Goal: Task Accomplishment & Management: Manage account settings

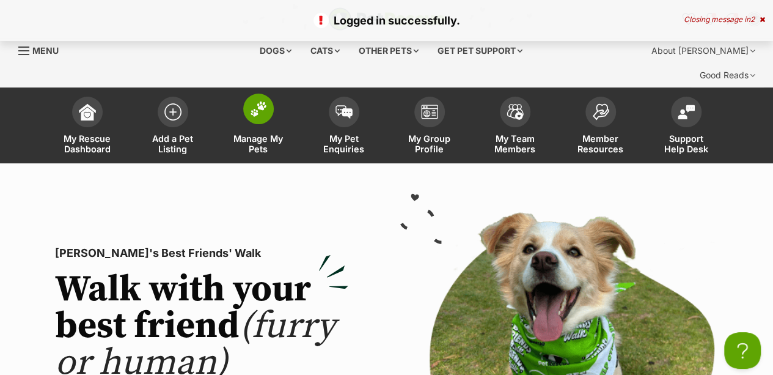
click at [252, 133] on span "Manage My Pets" at bounding box center [258, 143] width 55 height 21
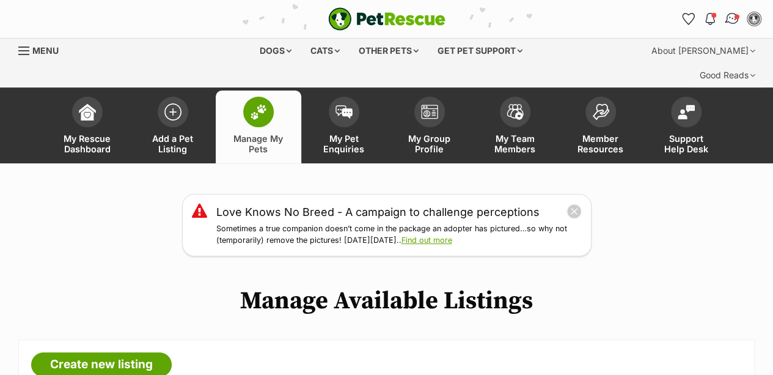
click at [729, 16] on img "Conversations" at bounding box center [732, 19] width 16 height 16
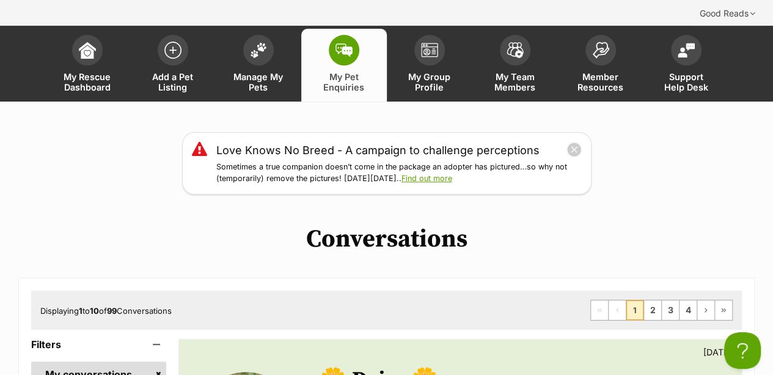
scroll to position [59, 0]
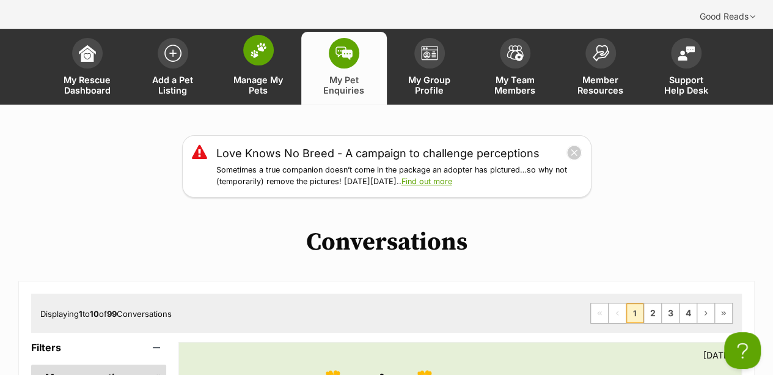
click at [254, 72] on link "Manage My Pets" at bounding box center [259, 68] width 86 height 73
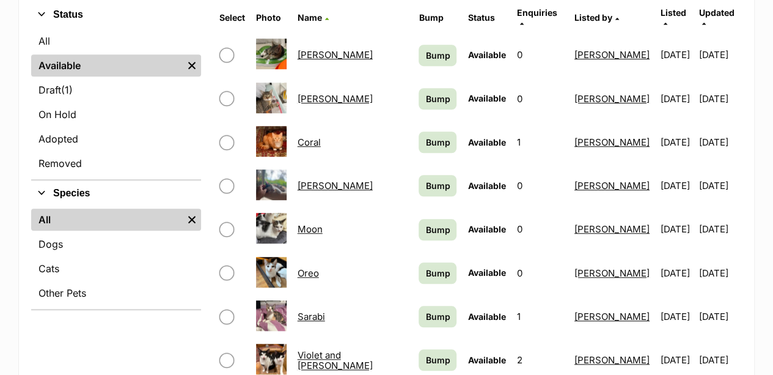
scroll to position [436, 0]
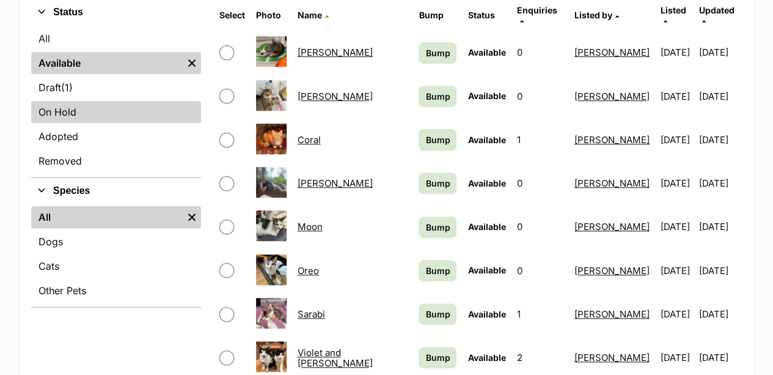
click at [75, 101] on link "On Hold" at bounding box center [116, 112] width 170 height 22
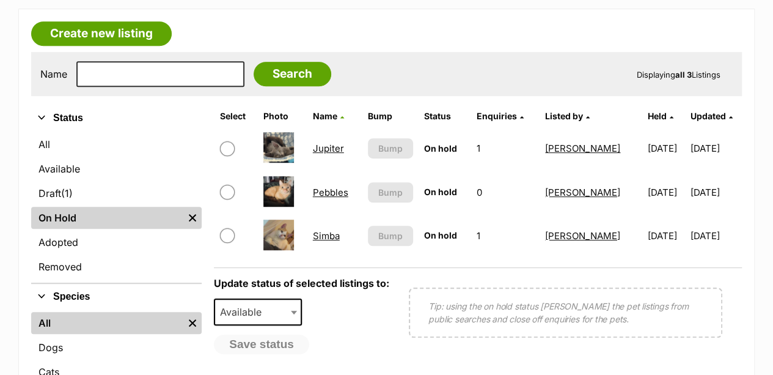
scroll to position [345, 0]
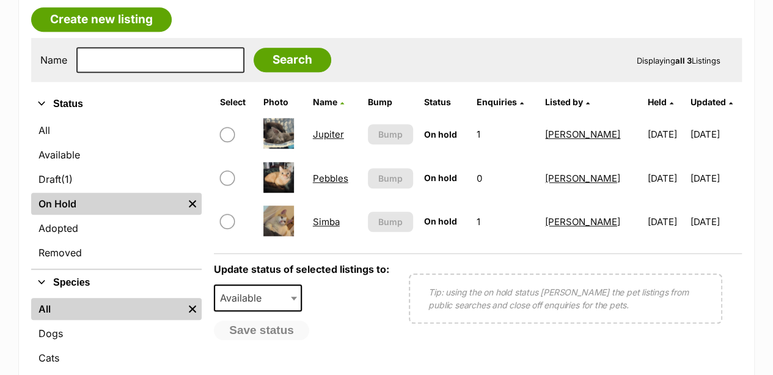
click at [331, 172] on link "Pebbles" at bounding box center [330, 178] width 35 height 12
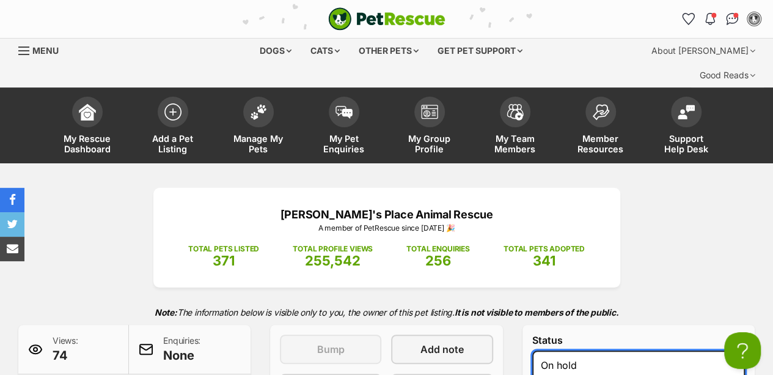
click at [588, 350] on select "Draft Available On hold Adopted" at bounding box center [638, 364] width 213 height 29
select select "rehomed"
click at [532, 350] on select "Draft Available On hold Adopted" at bounding box center [638, 364] width 213 height 29
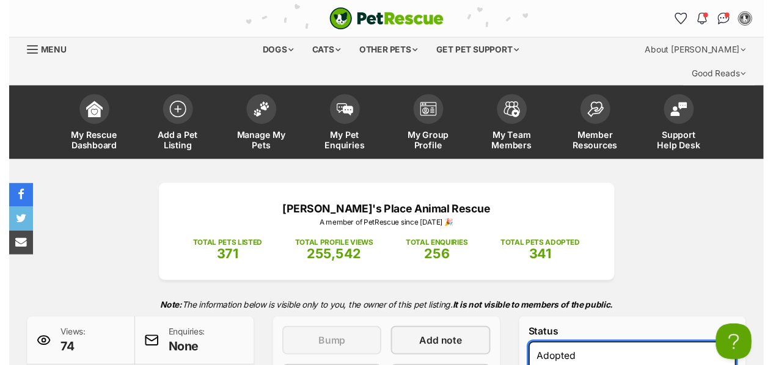
scroll to position [87, 0]
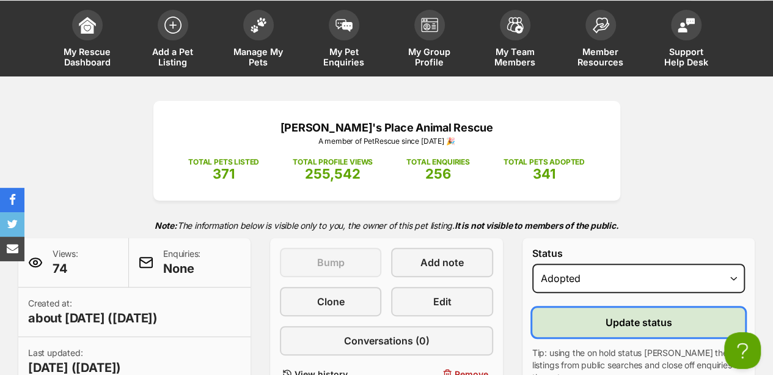
click at [639, 315] on span "Update status" at bounding box center [638, 322] width 67 height 15
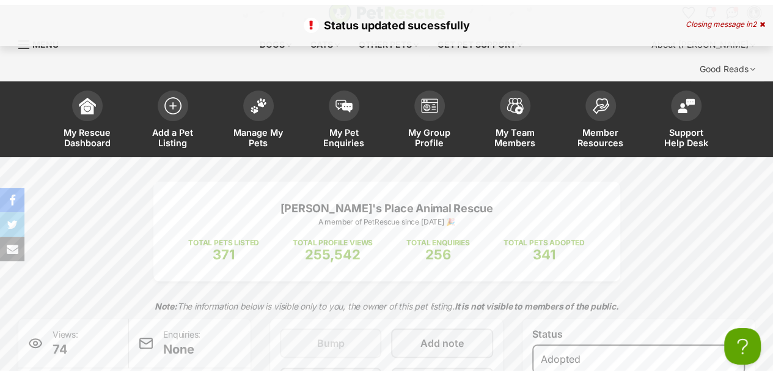
scroll to position [9, 0]
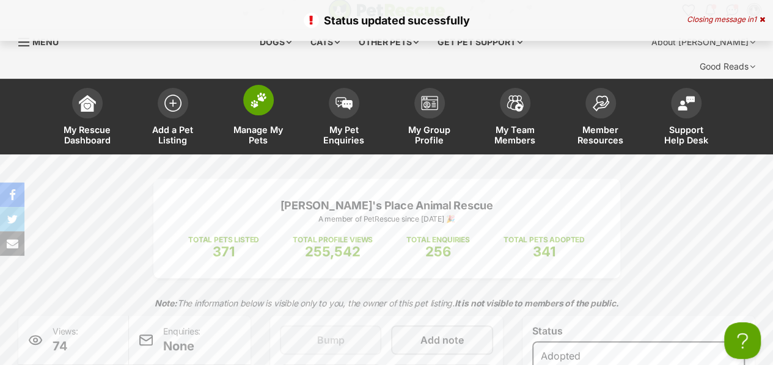
click at [257, 125] on span "Manage My Pets" at bounding box center [258, 135] width 55 height 21
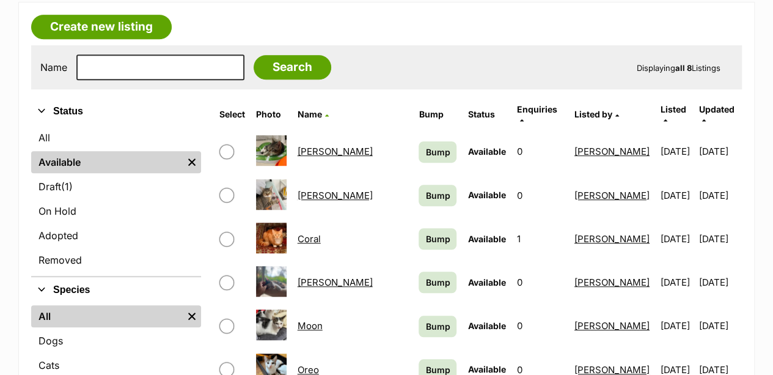
scroll to position [338, 0]
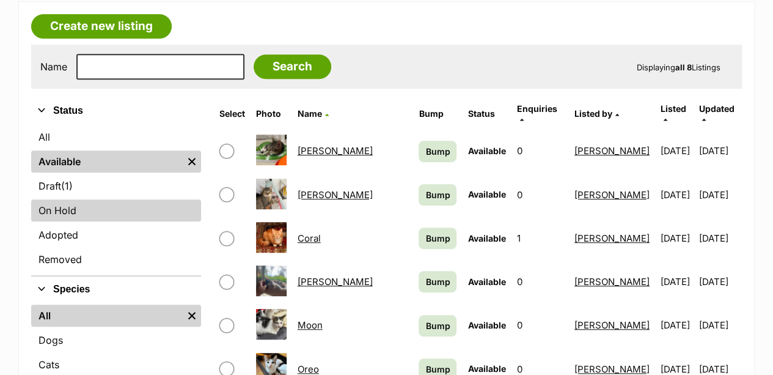
click at [70, 199] on link "On Hold" at bounding box center [116, 210] width 170 height 22
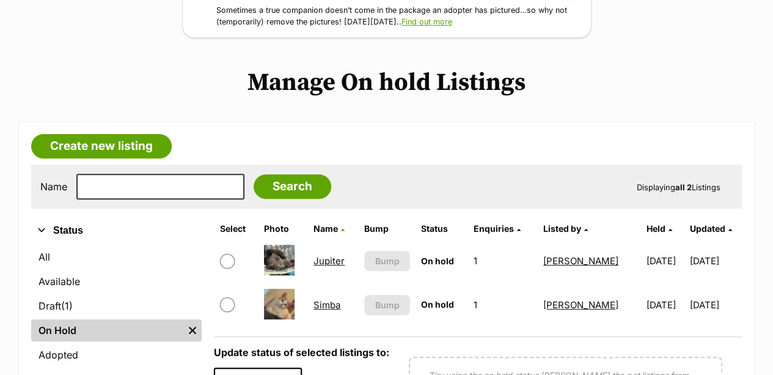
scroll to position [219, 0]
click at [319, 298] on link "Simba" at bounding box center [326, 304] width 27 height 12
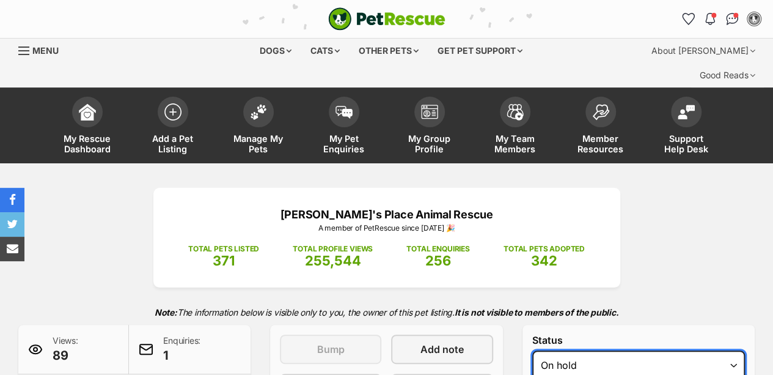
click at [658, 350] on select "Draft - not available as listing has enquires Available On hold Adopted" at bounding box center [638, 364] width 213 height 29
select select "rehomed"
click at [532, 350] on select "Draft - not available as listing has enquires Available On hold Adopted" at bounding box center [638, 364] width 213 height 29
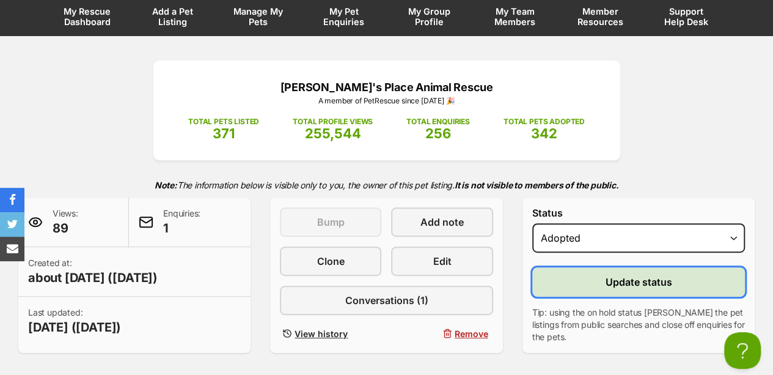
click at [639, 274] on span "Update status" at bounding box center [638, 281] width 67 height 15
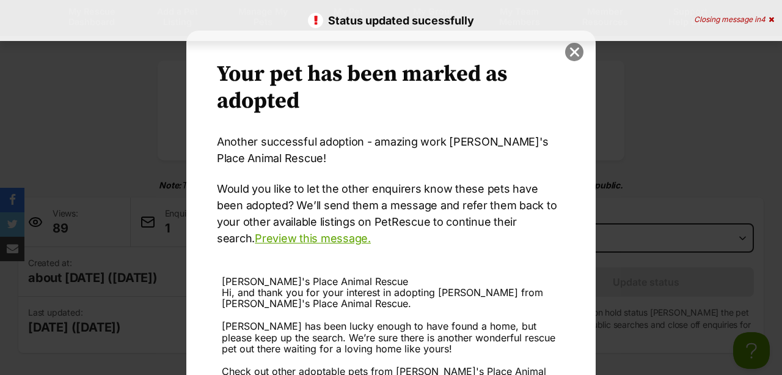
click at [569, 52] on button "close" at bounding box center [574, 52] width 18 height 18
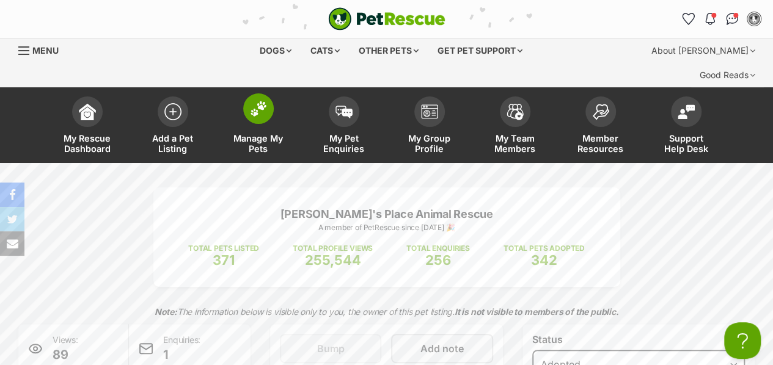
click at [254, 133] on span "Manage My Pets" at bounding box center [258, 143] width 55 height 21
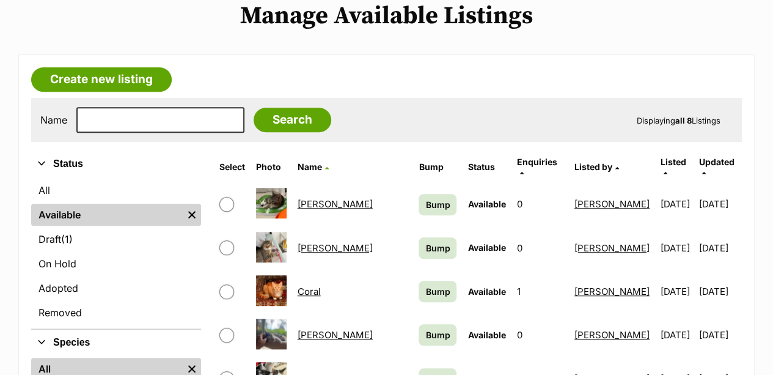
scroll to position [287, 0]
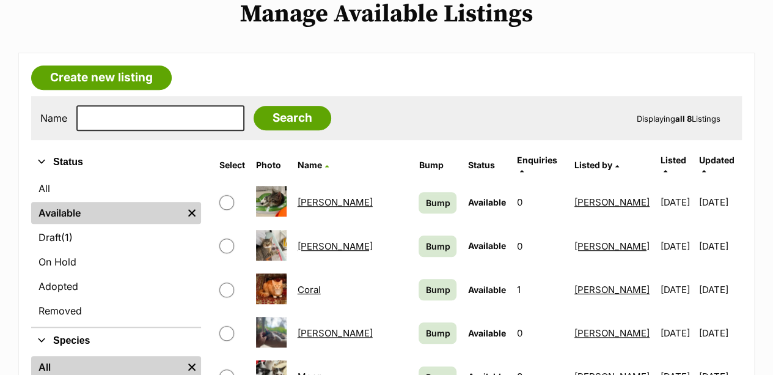
click at [311, 327] on link "[PERSON_NAME]" at bounding box center [335, 333] width 75 height 12
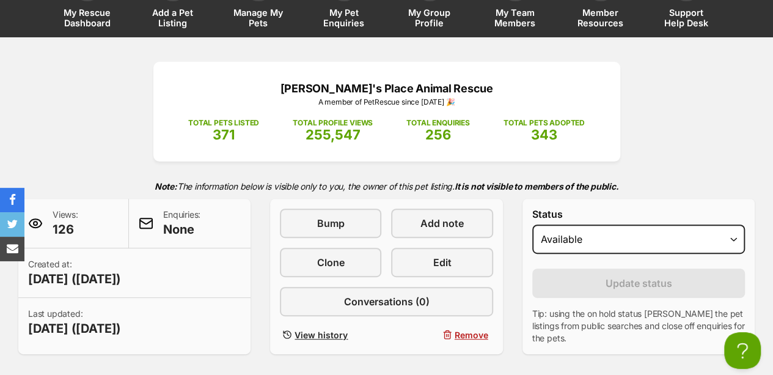
scroll to position [134, 0]
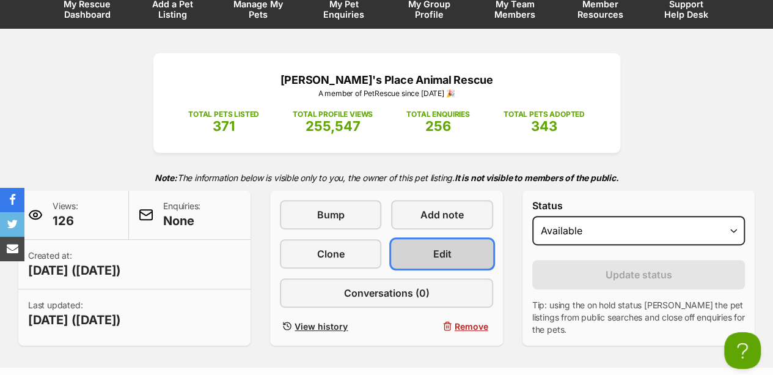
click at [447, 246] on span "Edit" at bounding box center [442, 253] width 18 height 15
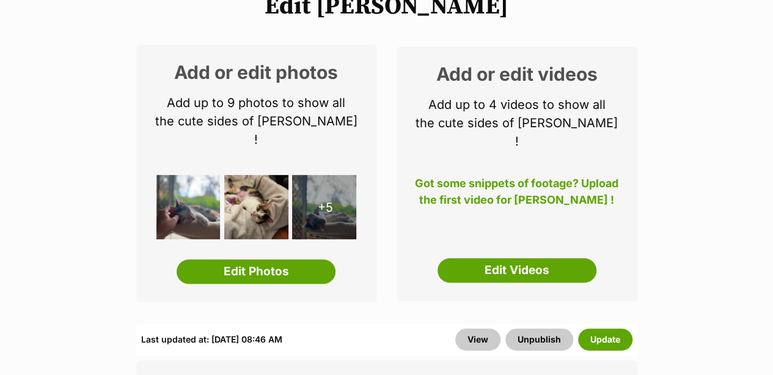
scroll to position [192, 0]
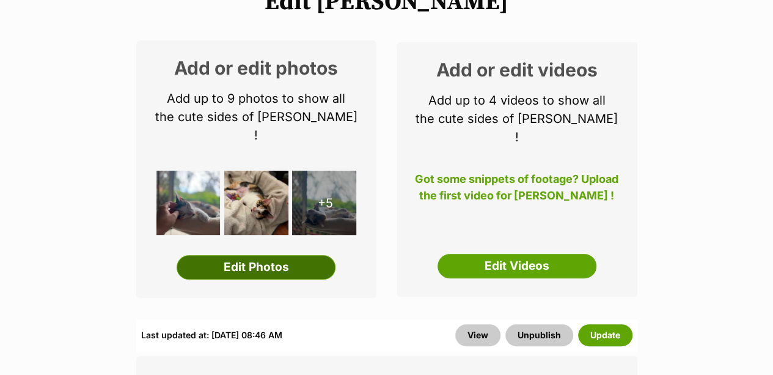
click at [253, 255] on link "Edit Photos" at bounding box center [256, 267] width 159 height 24
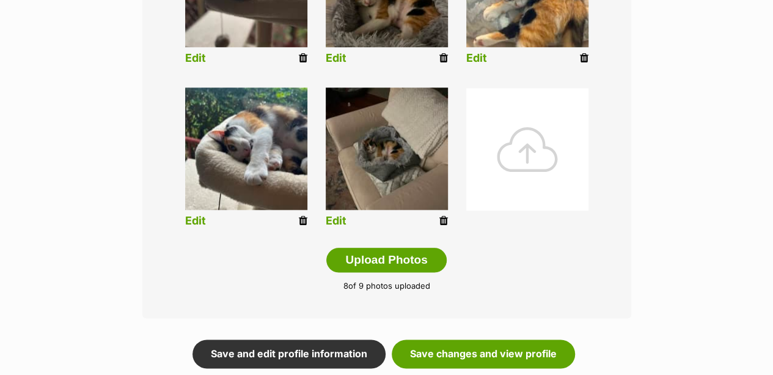
scroll to position [606, 0]
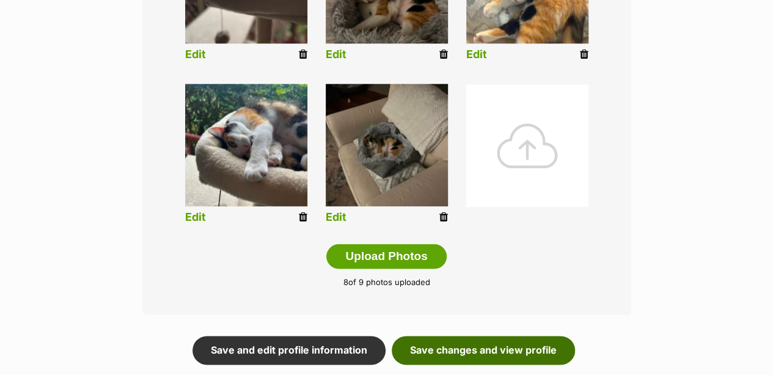
click at [482, 335] on link "Save changes and view profile" at bounding box center [483, 349] width 183 height 28
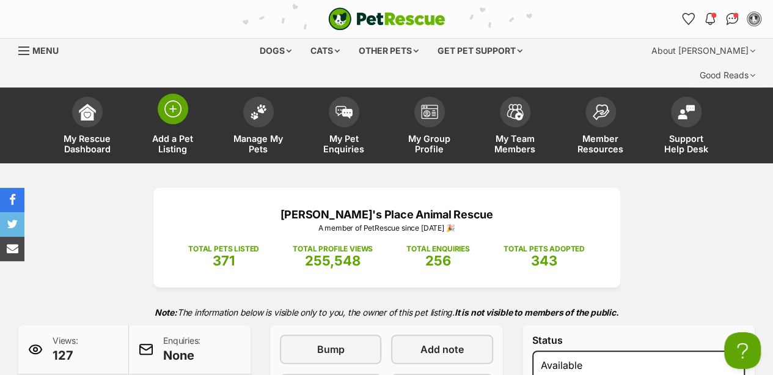
click at [167, 133] on span "Add a Pet Listing" at bounding box center [172, 143] width 55 height 21
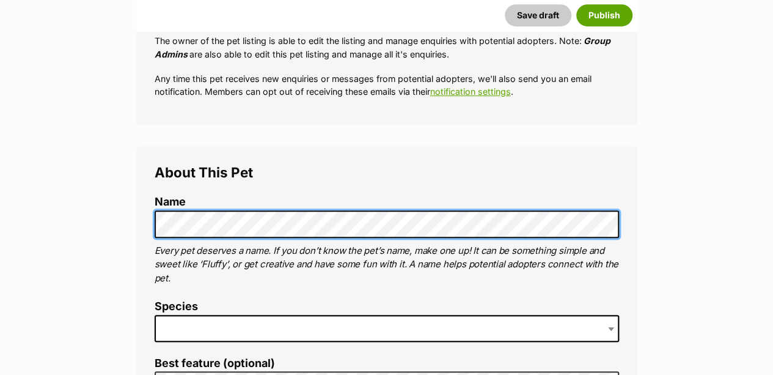
scroll to position [395, 0]
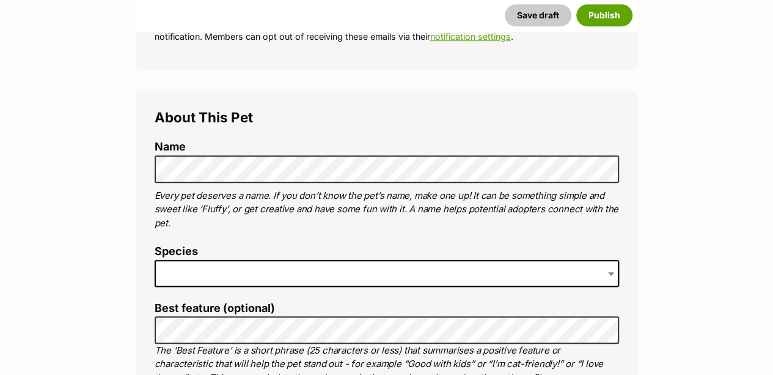
click at [522, 260] on span at bounding box center [387, 273] width 464 height 27
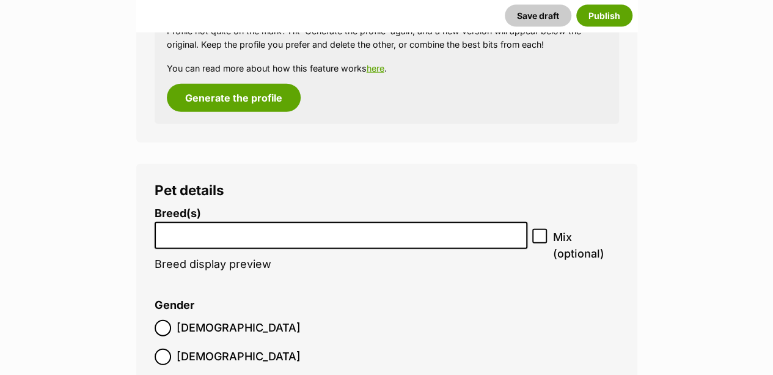
scroll to position [1369, 0]
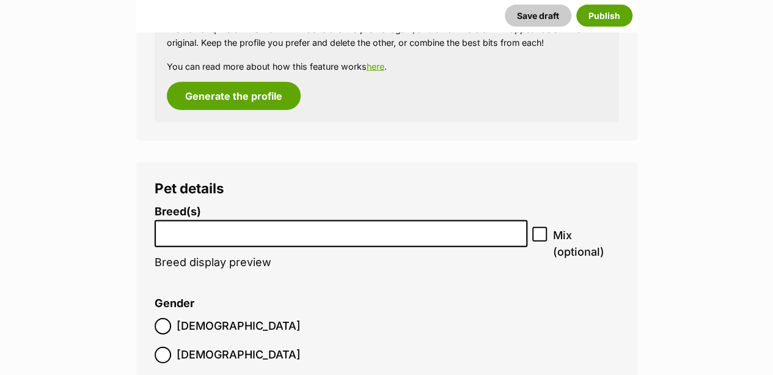
click at [457, 224] on input "search" at bounding box center [341, 230] width 365 height 13
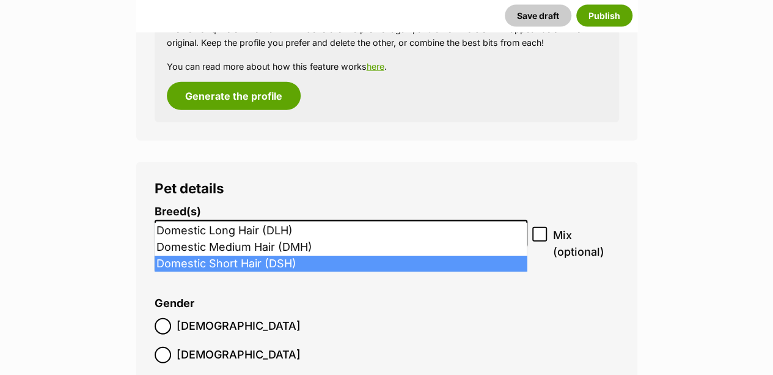
type input "dom"
select select "252102"
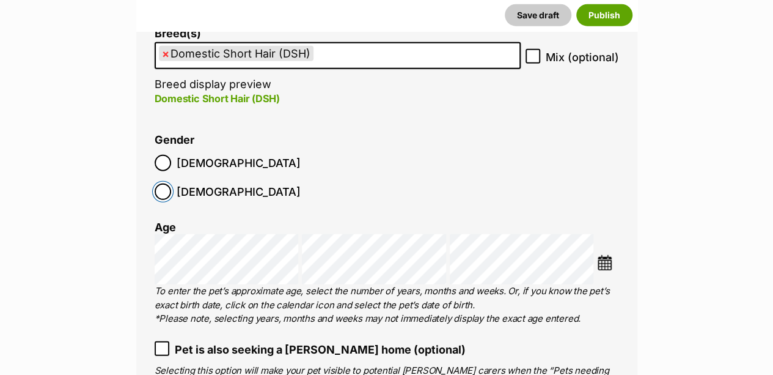
scroll to position [1550, 0]
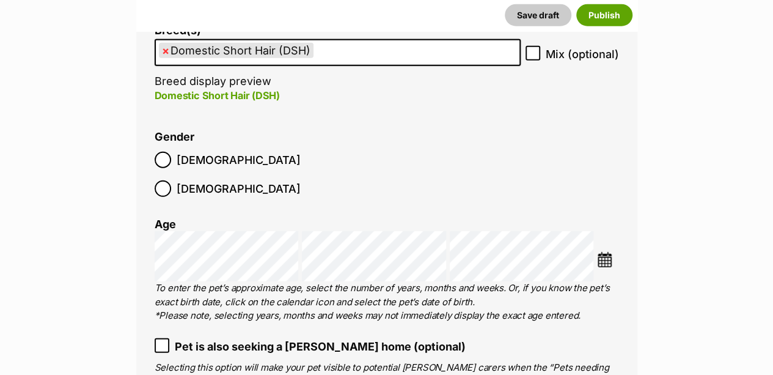
click at [602, 252] on img at bounding box center [604, 259] width 15 height 15
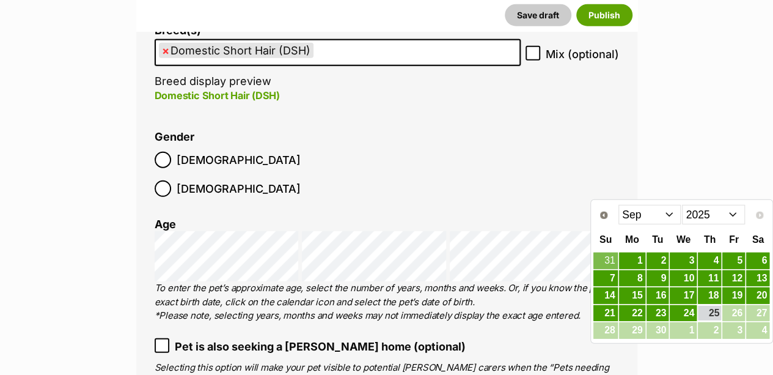
click at [681, 217] on select "Jan Feb Mar Apr May Jun Jul Aug Sep" at bounding box center [649, 215] width 63 height 20
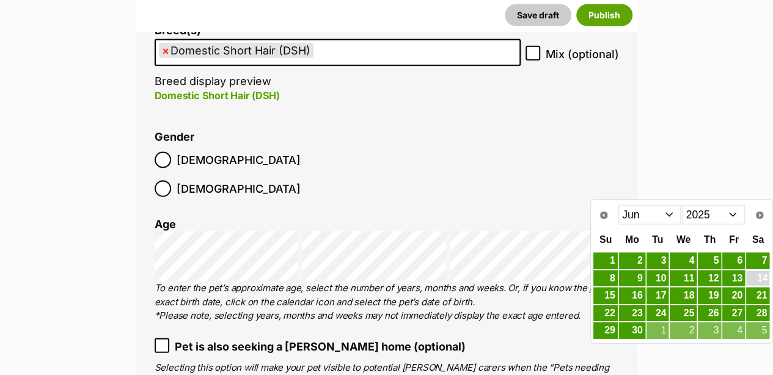
click at [762, 274] on link "14" at bounding box center [757, 278] width 23 height 15
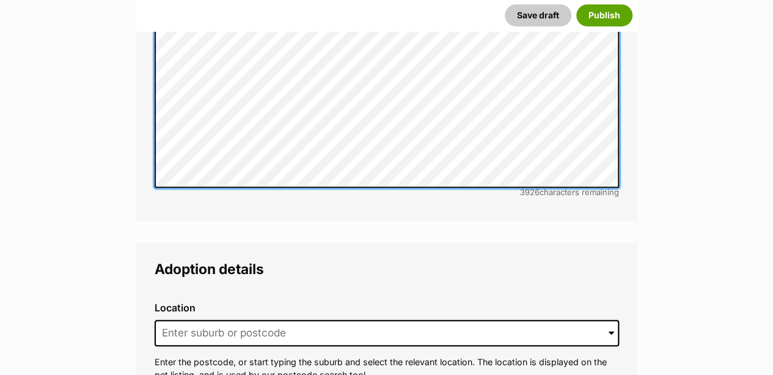
scroll to position [2800, 0]
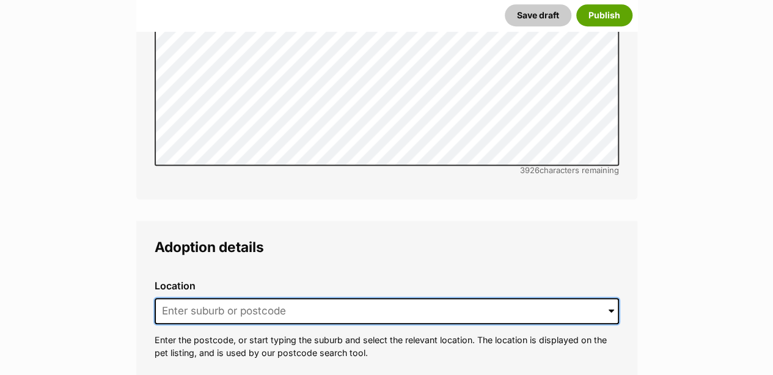
click at [441, 298] on input at bounding box center [387, 311] width 464 height 27
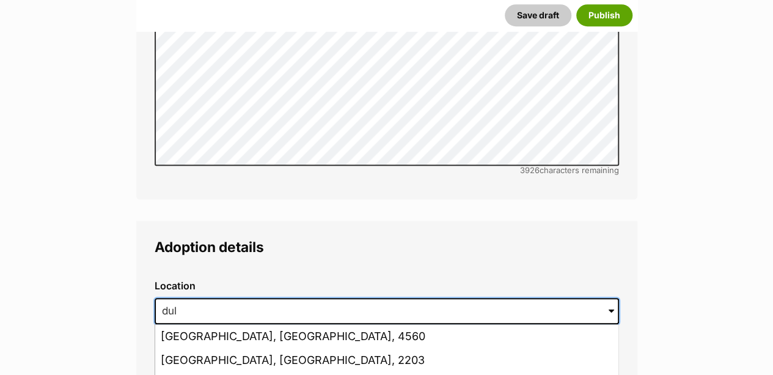
type input "dul"
click at [505, 4] on button "Save draft" at bounding box center [538, 15] width 67 height 22
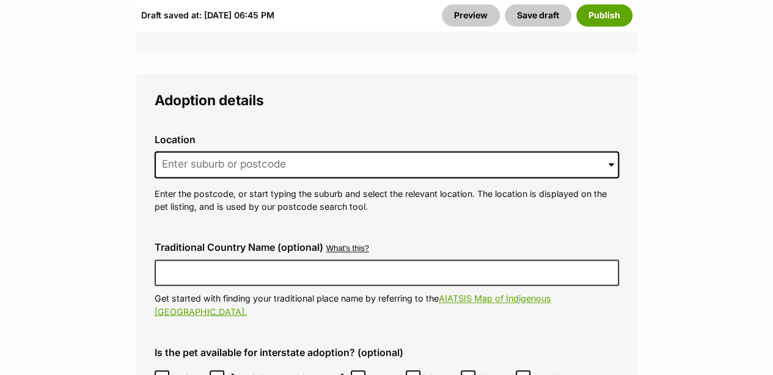
scroll to position [3176, 0]
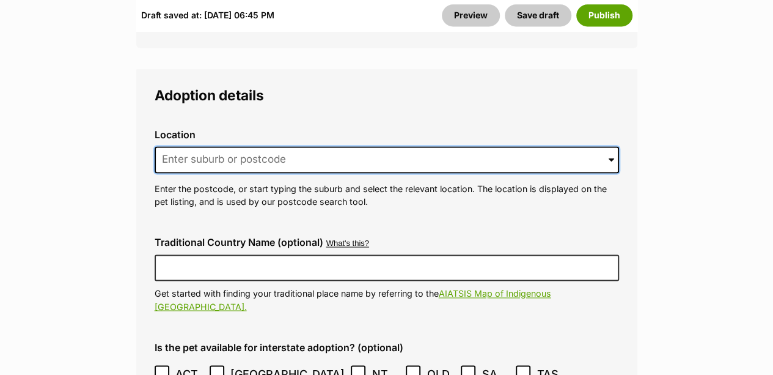
click at [415, 146] on input at bounding box center [387, 159] width 464 height 27
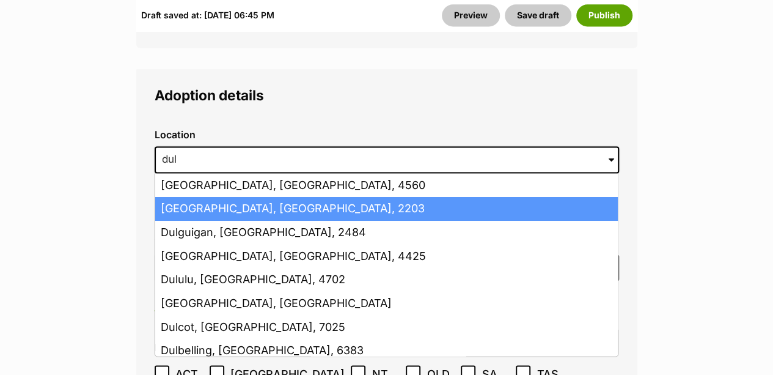
click at [326, 197] on li "Dulwich Hill, New South Wales, 2203" at bounding box center [386, 209] width 463 height 24
type input "Dulwich Hill, New South Wales, 2203"
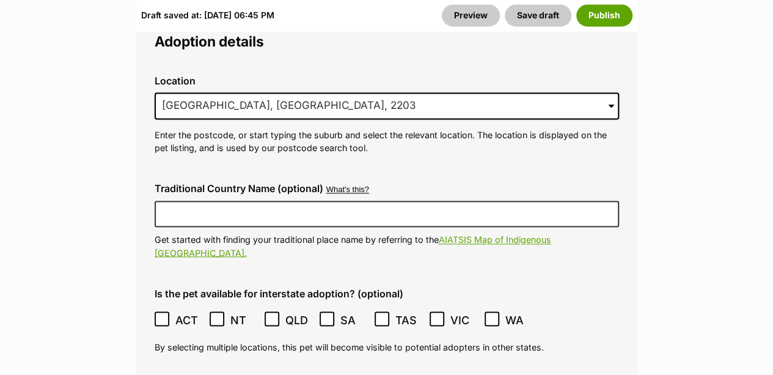
scroll to position [3317, 0]
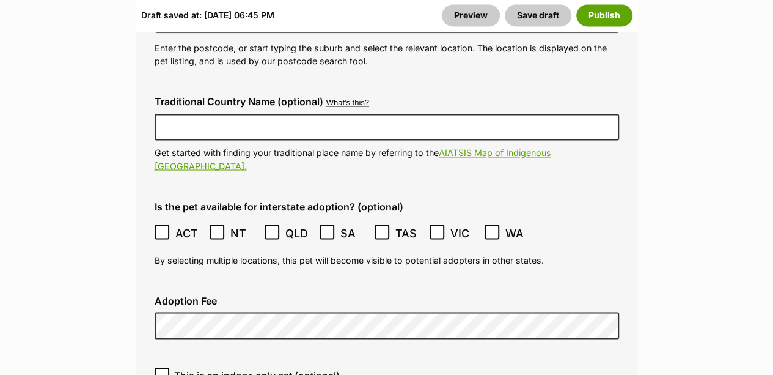
click at [379, 367] on label "This is an indoor-only cat (optional)" at bounding box center [387, 374] width 464 height 15
click at [169, 367] on input "This is an indoor-only cat (optional)" at bounding box center [162, 374] width 15 height 15
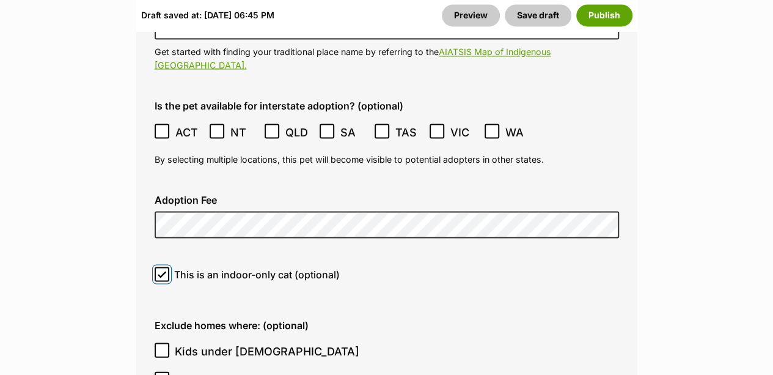
scroll to position [3422, 0]
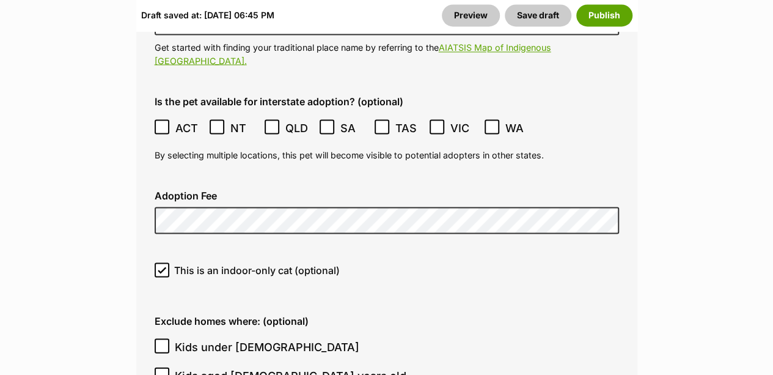
click at [162, 265] on icon at bounding box center [162, 269] width 9 height 9
click at [162, 262] on input "This is an indoor-only cat (optional)" at bounding box center [162, 269] width 15 height 15
checkbox input "false"
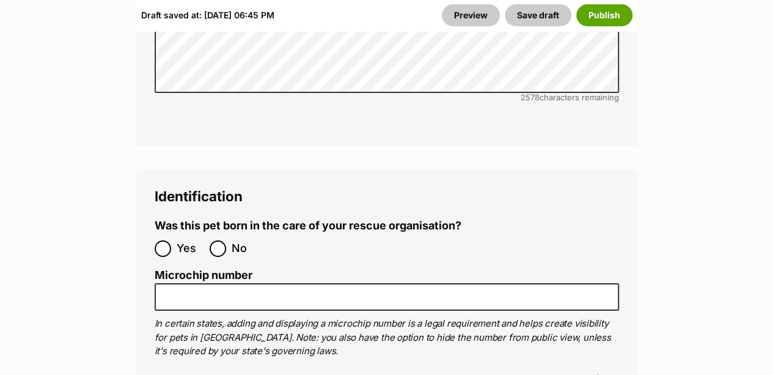
scroll to position [4413, 0]
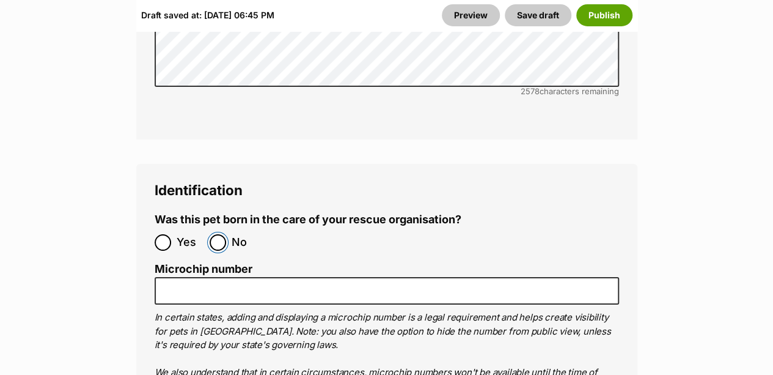
click at [215, 234] on input "No" at bounding box center [218, 242] width 16 height 16
radio input "true"
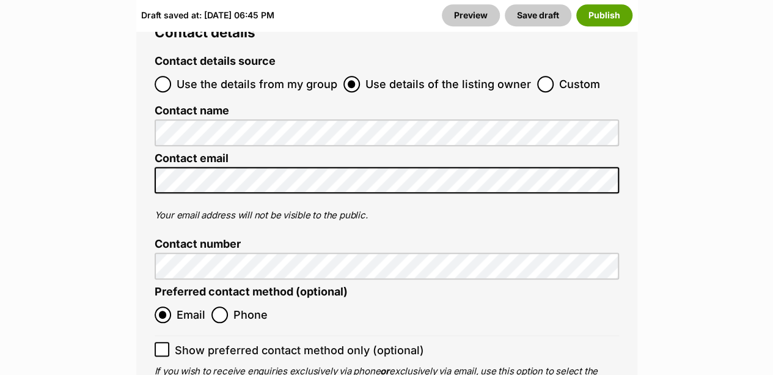
scroll to position [5104, 0]
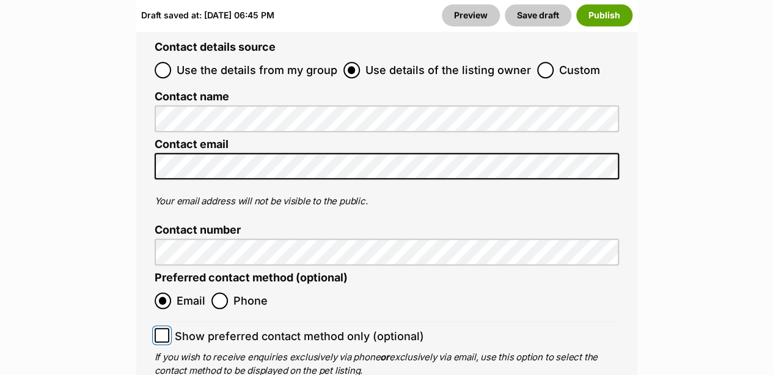
click at [167, 328] on input "Show preferred contact method only (optional)" at bounding box center [162, 335] width 15 height 15
checkbox input "true"
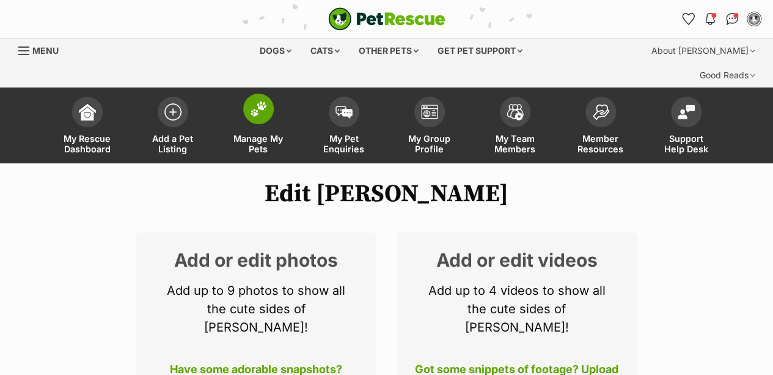
click at [248, 133] on span "Manage My Pets" at bounding box center [258, 143] width 55 height 21
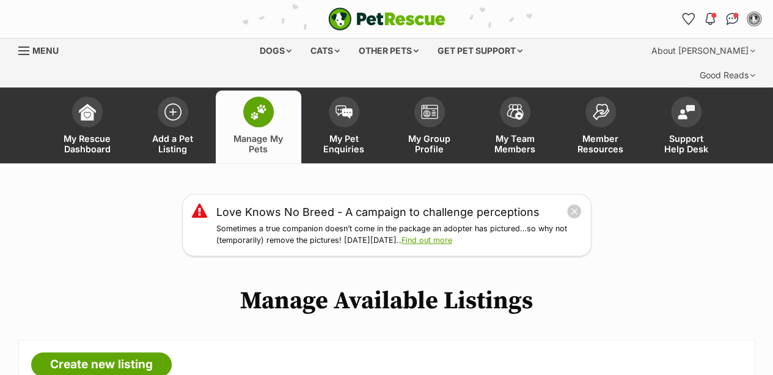
click at [697, 194] on div "Love Knows No Breed - A campaign to challenge perceptions Sometimes a true comp…" at bounding box center [386, 225] width 773 height 62
